Goal: Task Accomplishment & Management: Use online tool/utility

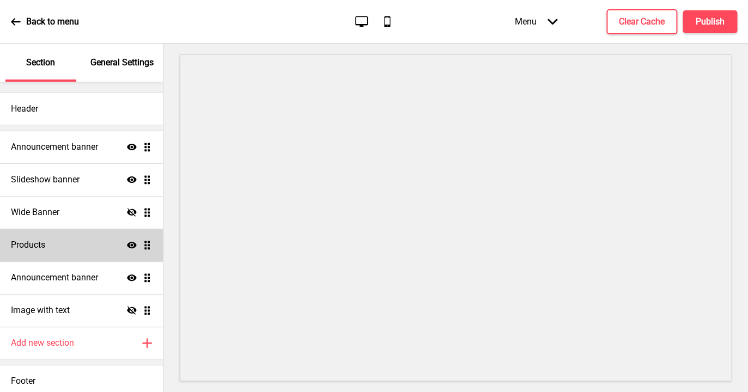
click at [78, 242] on div "Products Show Drag" at bounding box center [81, 245] width 163 height 33
select select "list"
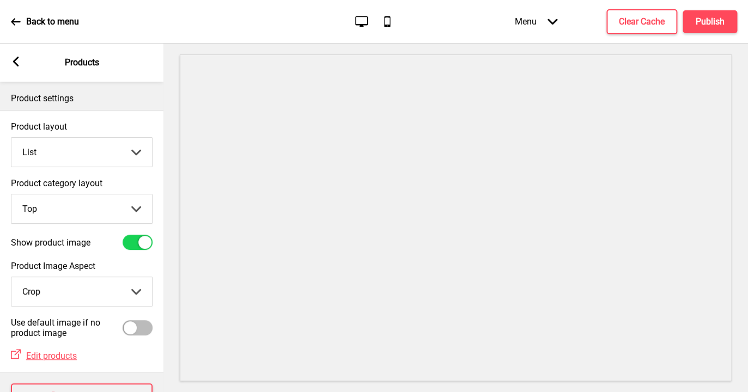
click at [17, 60] on rect at bounding box center [16, 62] width 10 height 10
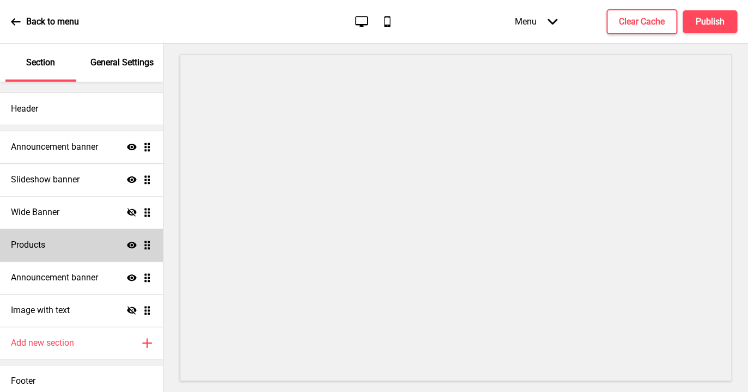
click at [80, 245] on div "Products Show Drag" at bounding box center [81, 245] width 163 height 33
select select "list"
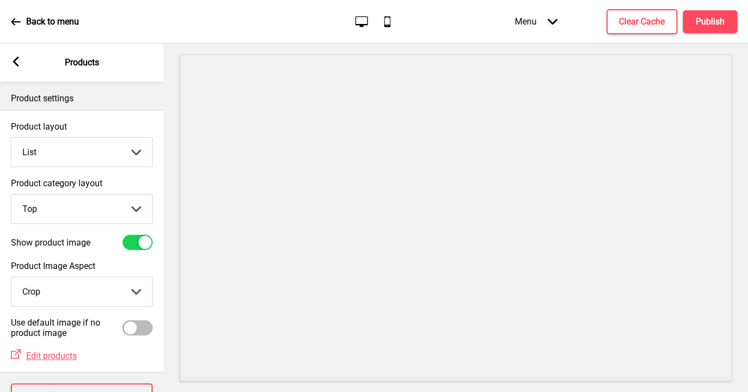
click at [15, 58] on rect at bounding box center [16, 62] width 10 height 10
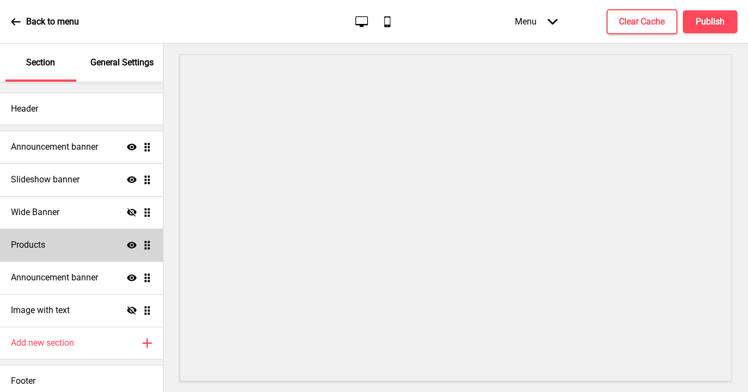
scroll to position [6, 0]
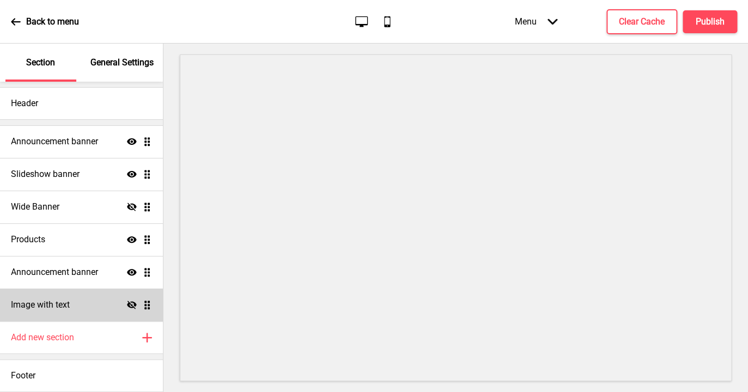
click at [68, 304] on h4 "Image with text" at bounding box center [40, 305] width 59 height 12
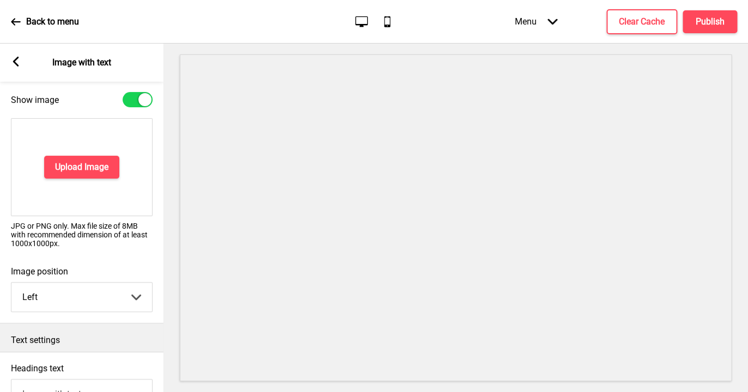
scroll to position [0, 0]
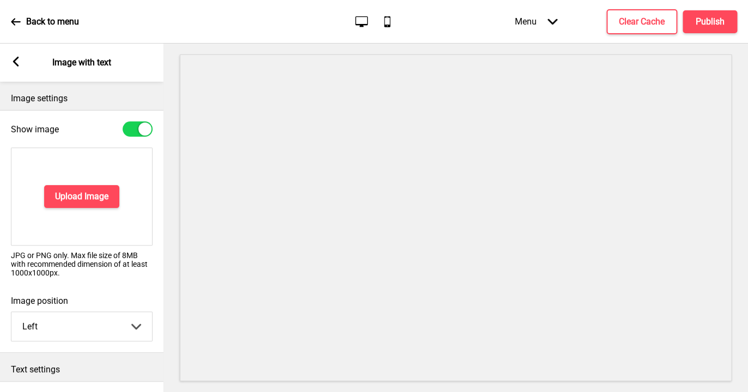
click at [15, 60] on icon at bounding box center [16, 62] width 6 height 10
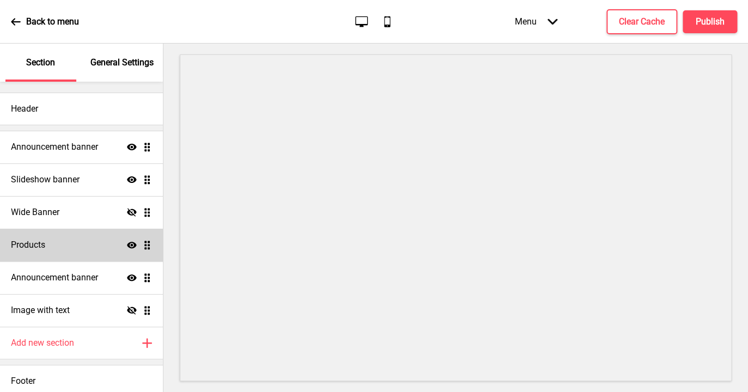
click at [68, 246] on div "Products Show Drag" at bounding box center [81, 245] width 163 height 33
select select "list"
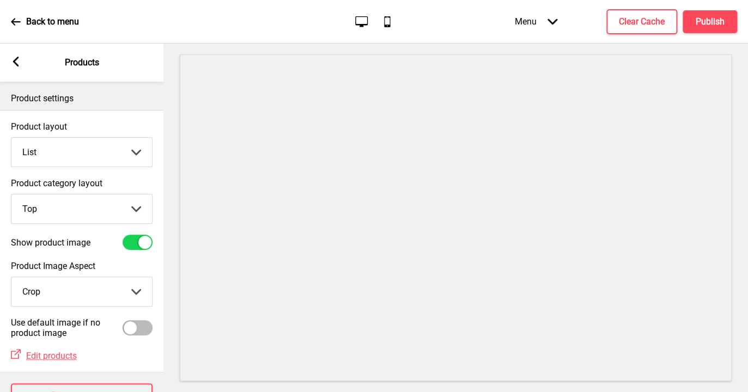
click at [553, 23] on icon at bounding box center [552, 22] width 10 height 6
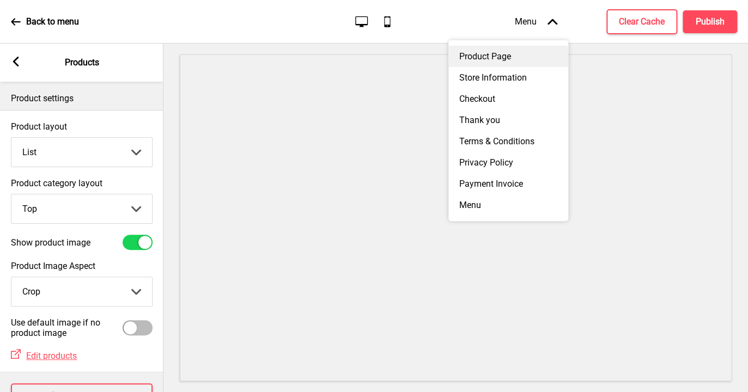
click at [526, 54] on div "Product Page" at bounding box center [508, 56] width 120 height 21
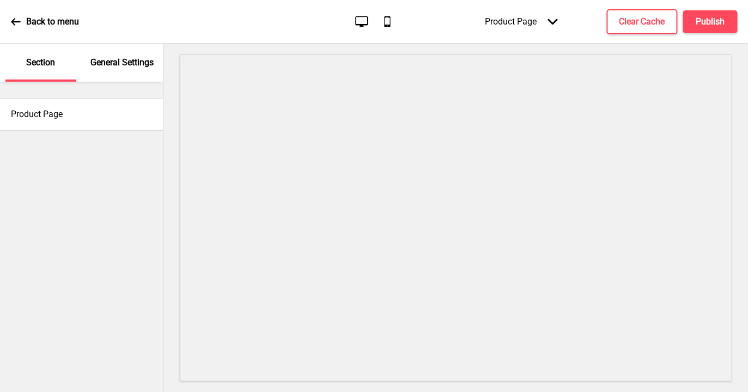
click at [14, 15] on div "Back to menu" at bounding box center [45, 21] width 68 height 29
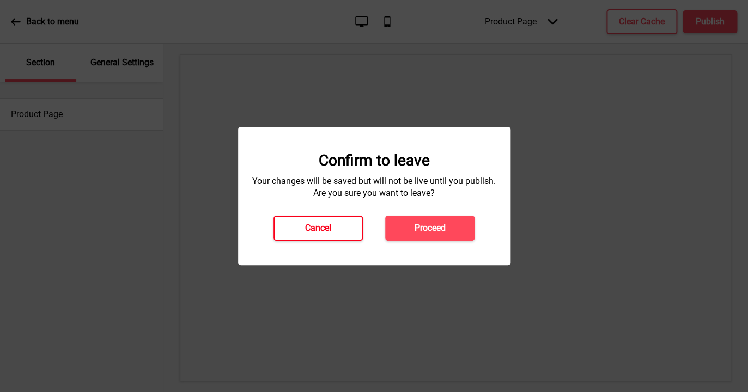
click at [320, 228] on h4 "Cancel" at bounding box center [318, 228] width 26 height 12
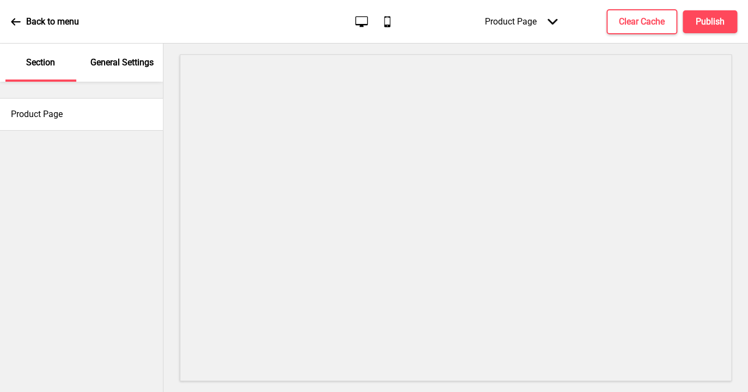
click at [15, 21] on icon at bounding box center [16, 22] width 10 height 10
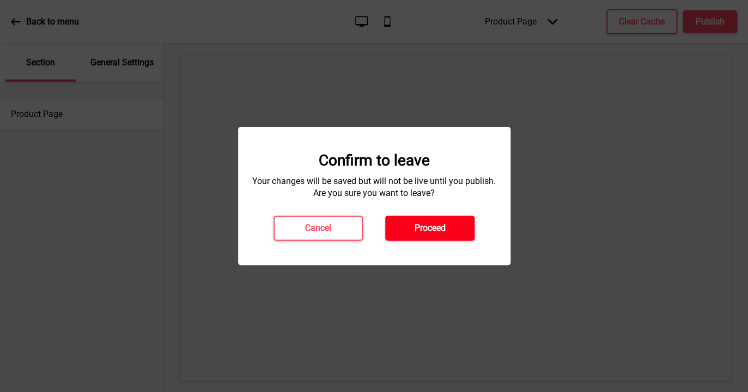
click at [438, 229] on h4 "Proceed" at bounding box center [429, 228] width 31 height 12
